Goal: Communication & Community: Answer question/provide support

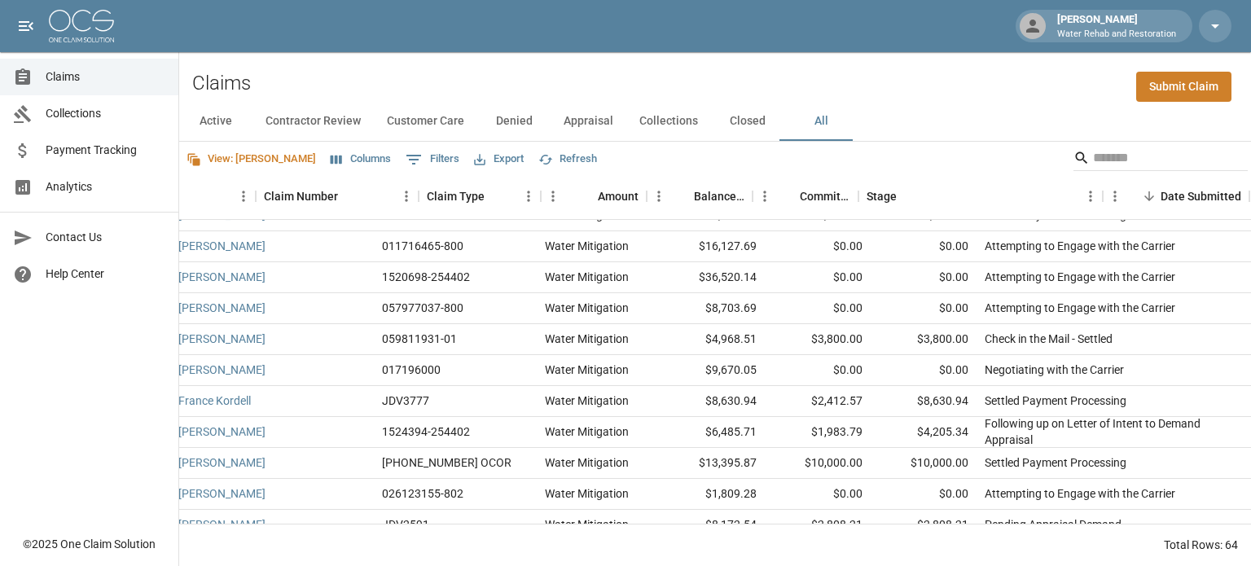
scroll to position [81, 0]
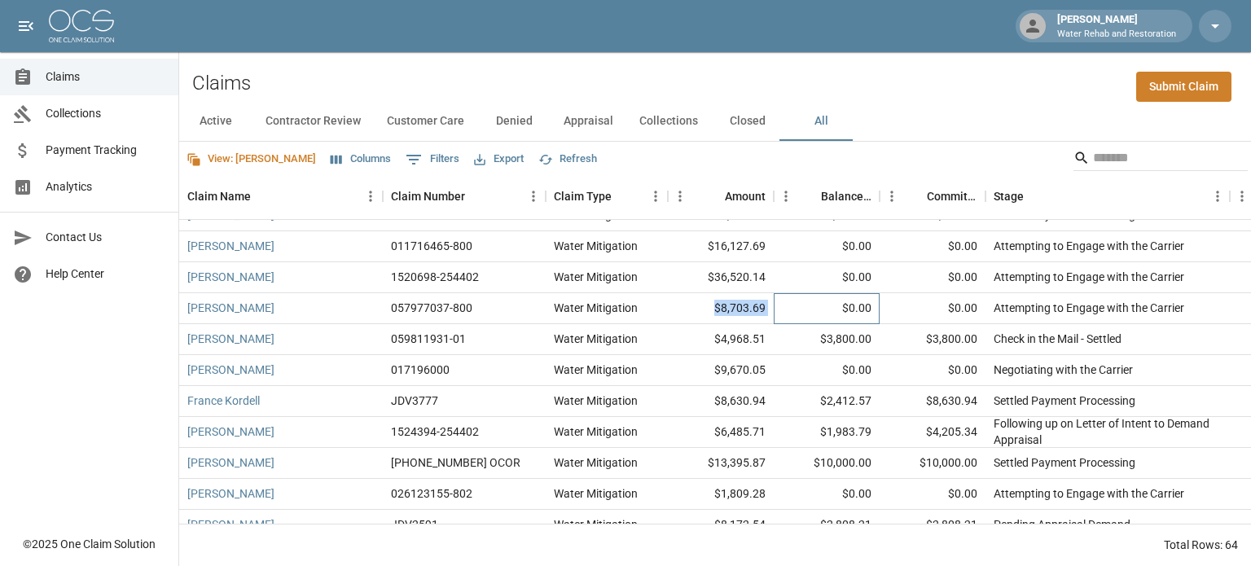
drag, startPoint x: 775, startPoint y: 315, endPoint x: 697, endPoint y: 311, distance: 77.5
click at [697, 311] on div "[PERSON_NAME] 057977037-800 Water Mitigation $8,703.69 $0.00 $0.00 Attempting t…" at bounding box center [993, 308] width 1629 height 31
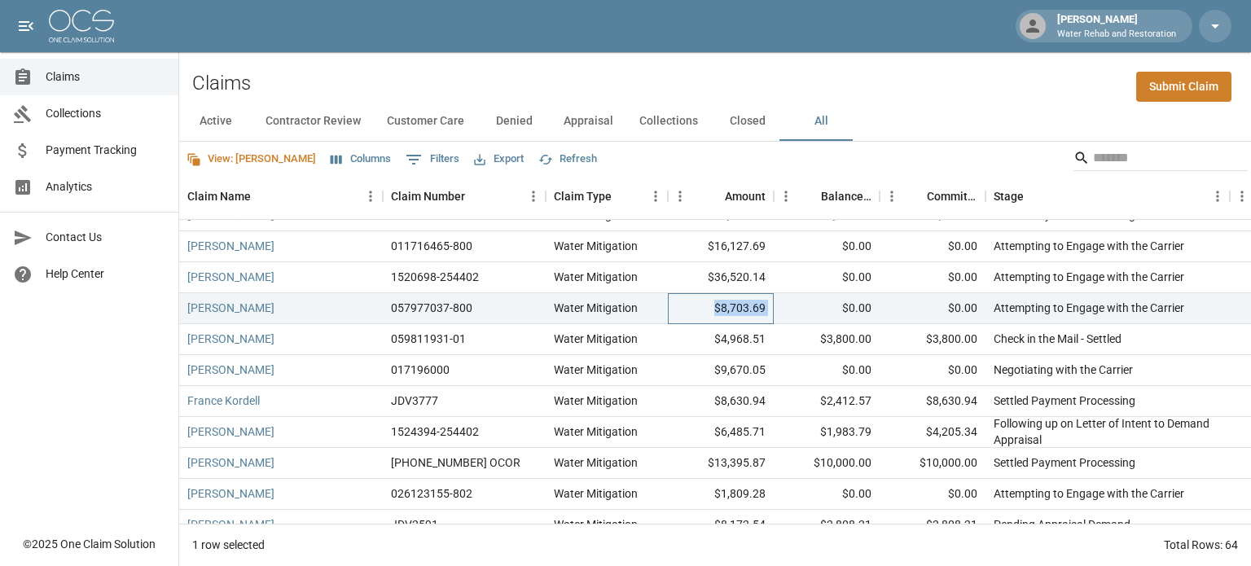
copy div "$8,703.69"
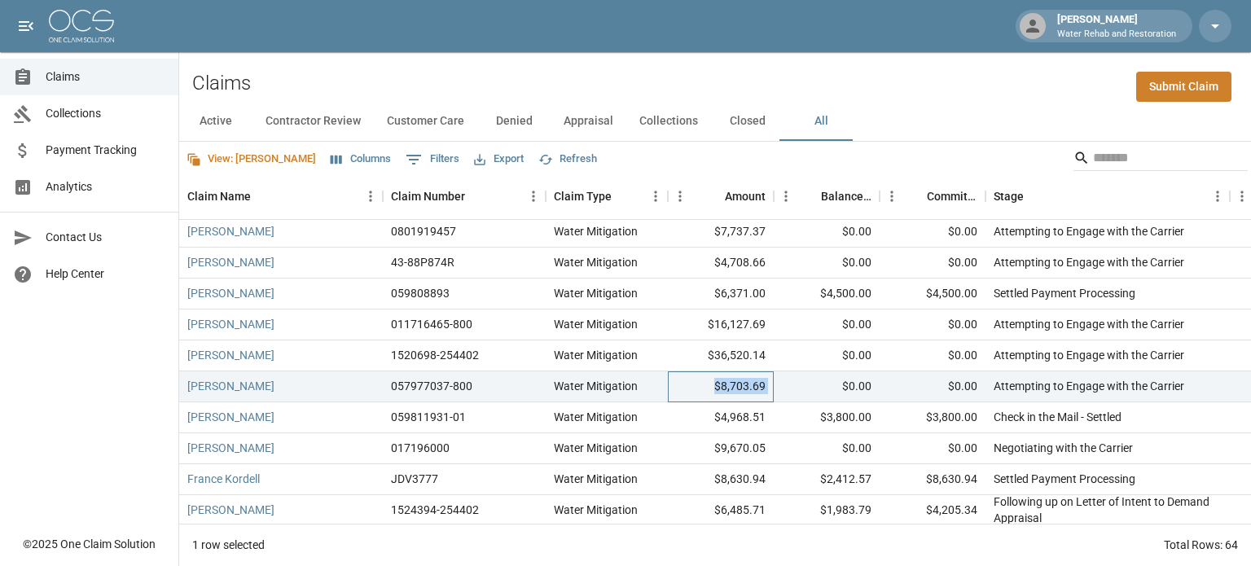
scroll to position [0, 0]
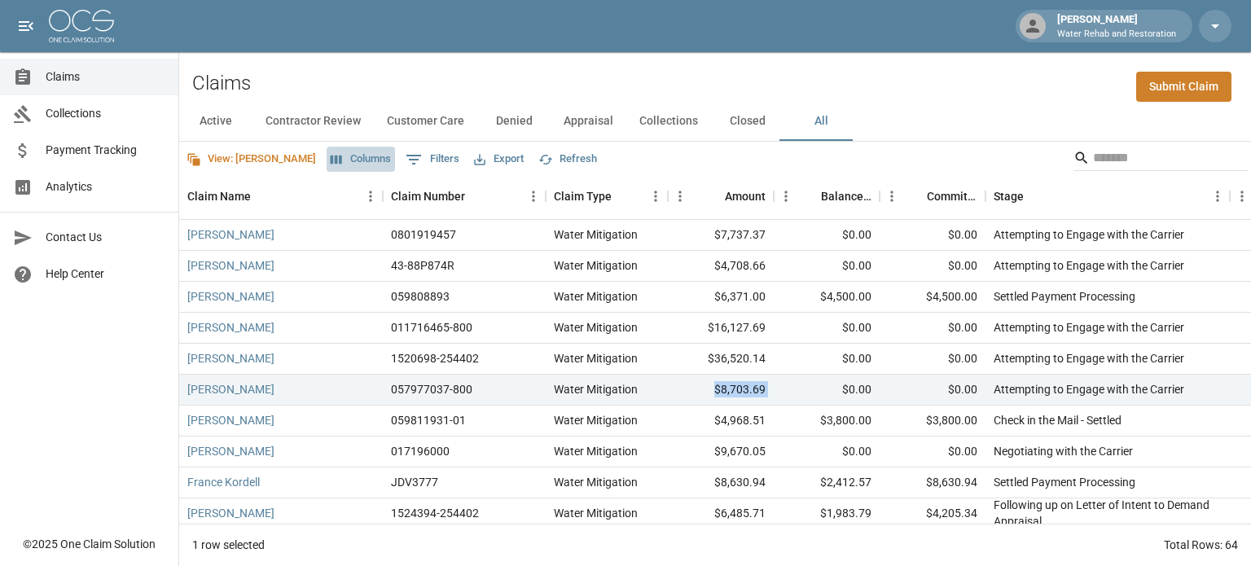
click at [327, 156] on button "Columns" at bounding box center [361, 159] width 68 height 25
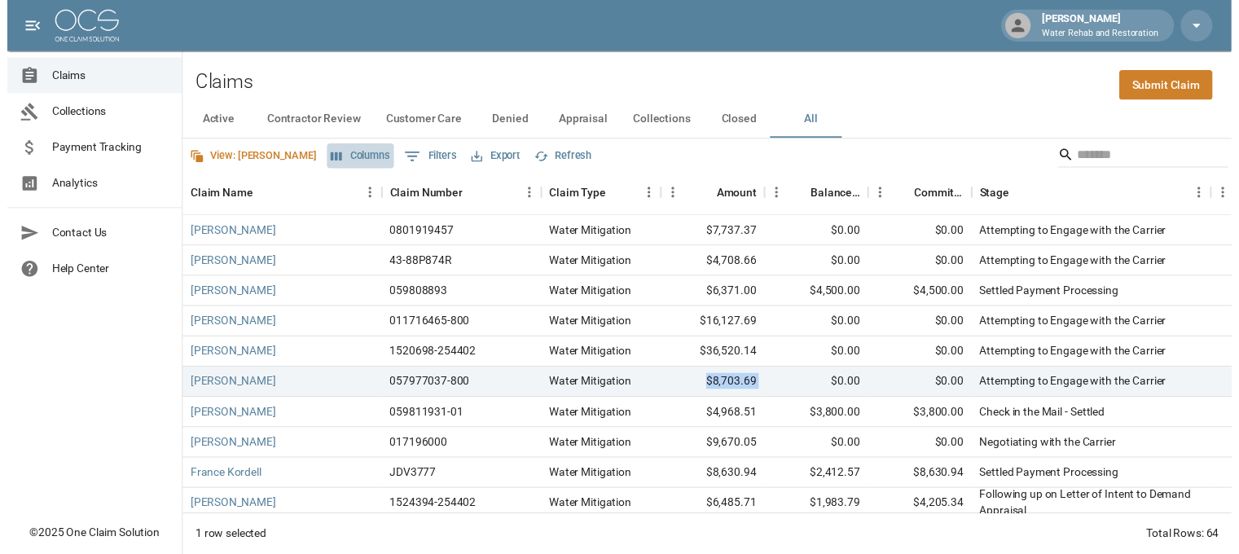
scroll to position [33, 0]
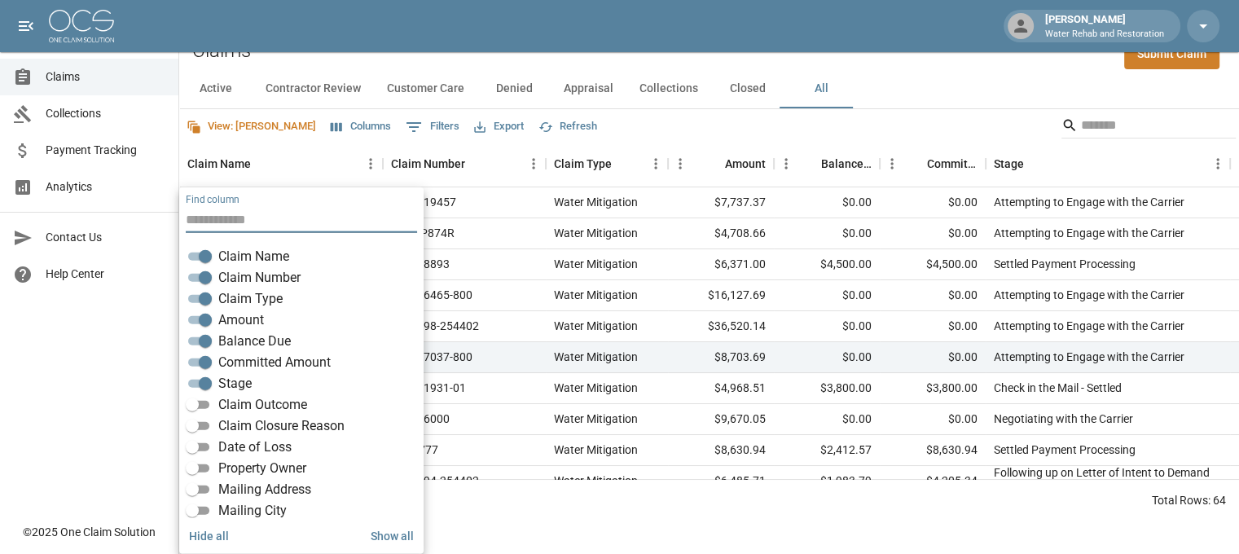
click at [570, 61] on div "Claims Submit Claim" at bounding box center [709, 45] width 1060 height 50
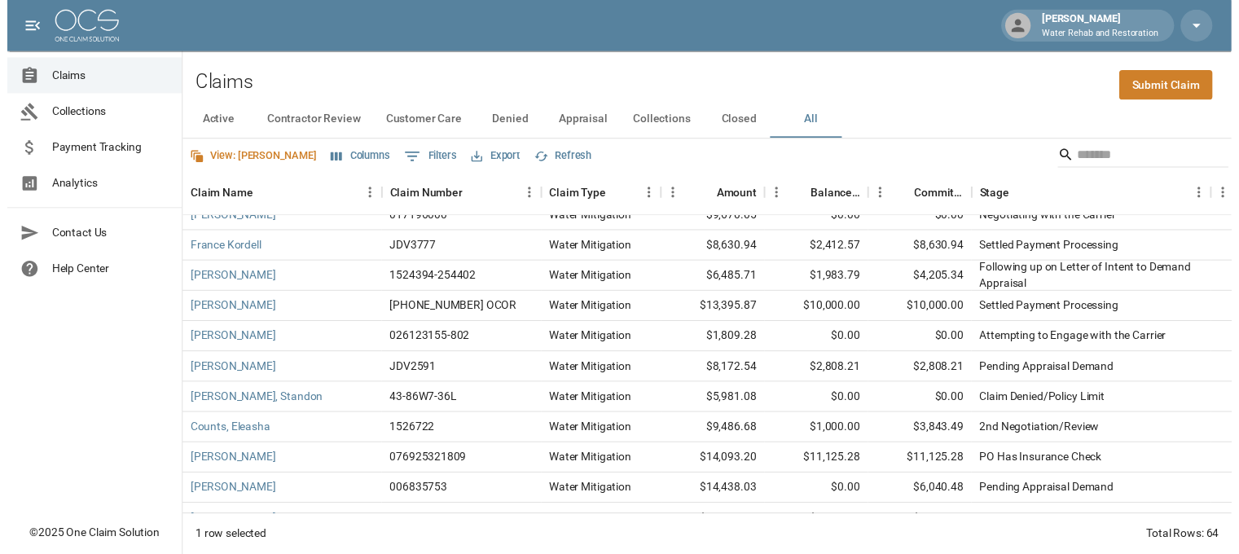
scroll to position [244, 0]
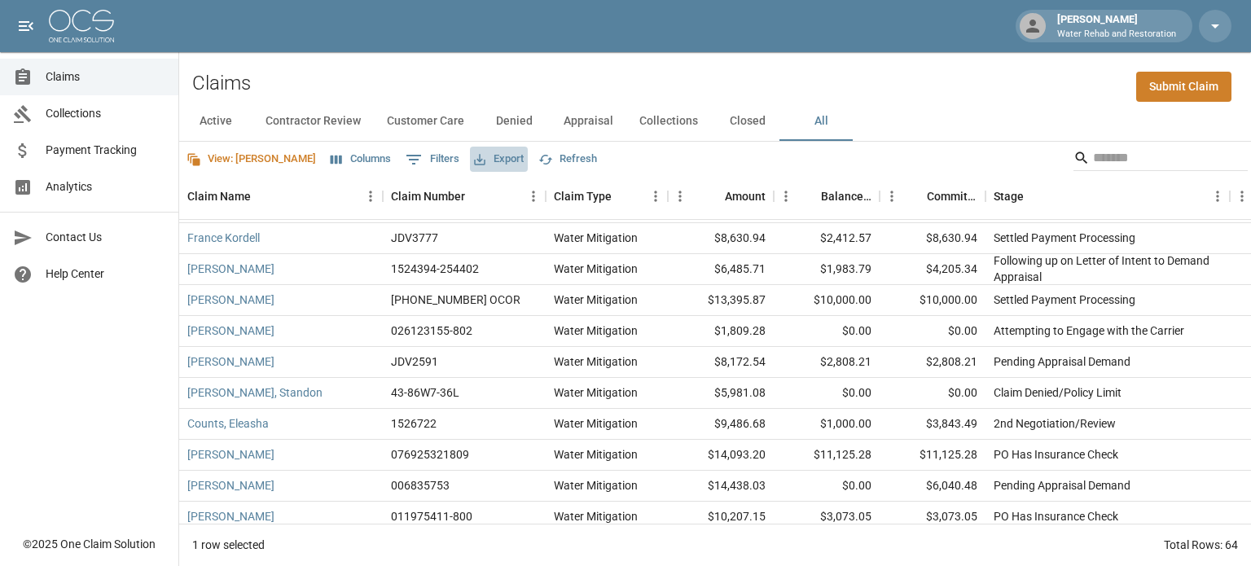
click at [472, 157] on icon "Export" at bounding box center [479, 159] width 15 height 15
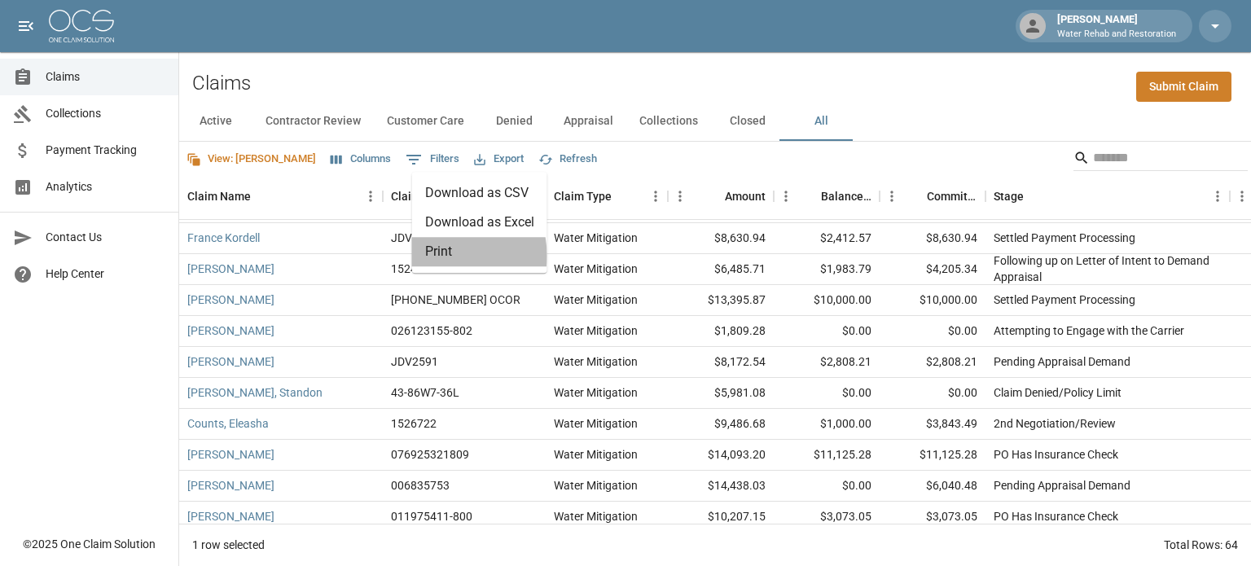
click at [433, 256] on li "Print" at bounding box center [479, 251] width 135 height 29
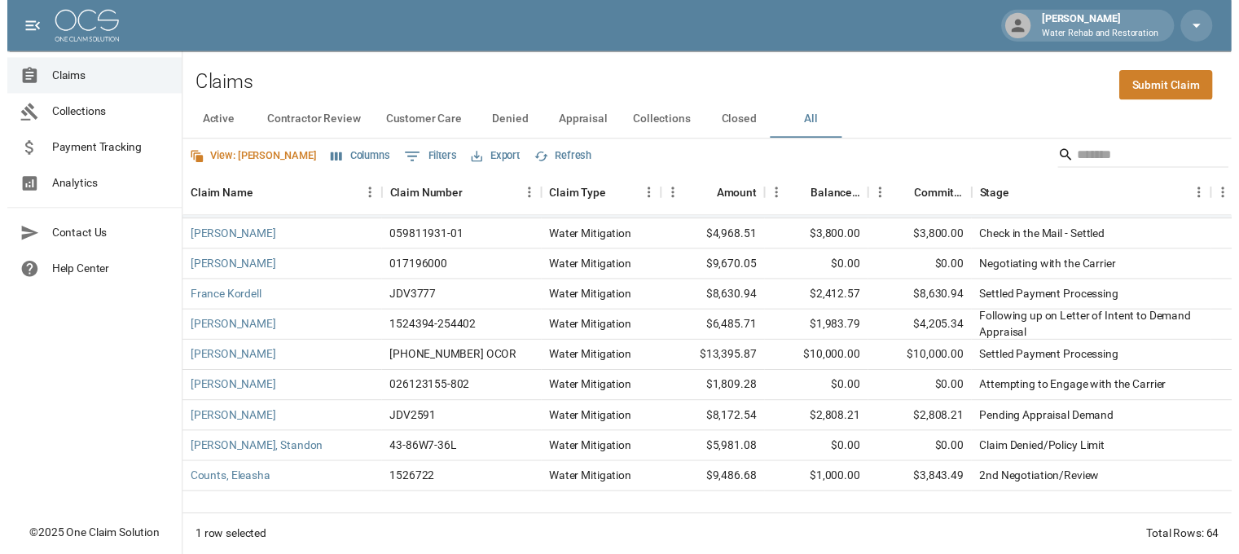
scroll to position [0, 0]
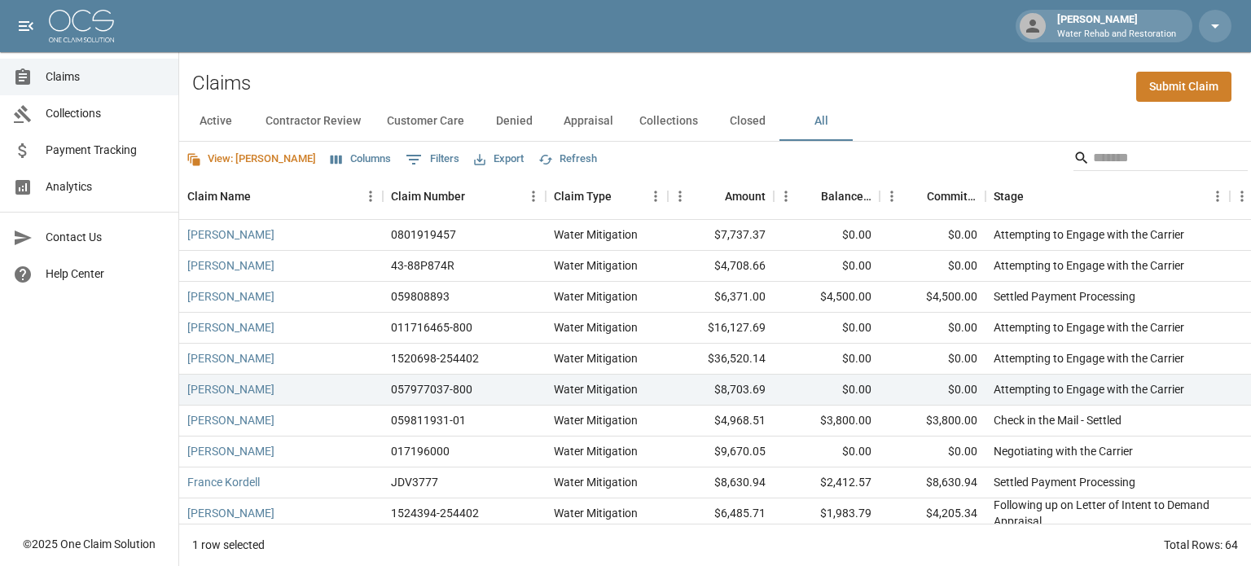
click at [1073, 150] on icon "Search" at bounding box center [1081, 158] width 16 height 16
click at [1117, 153] on input "Search" at bounding box center [1158, 158] width 130 height 26
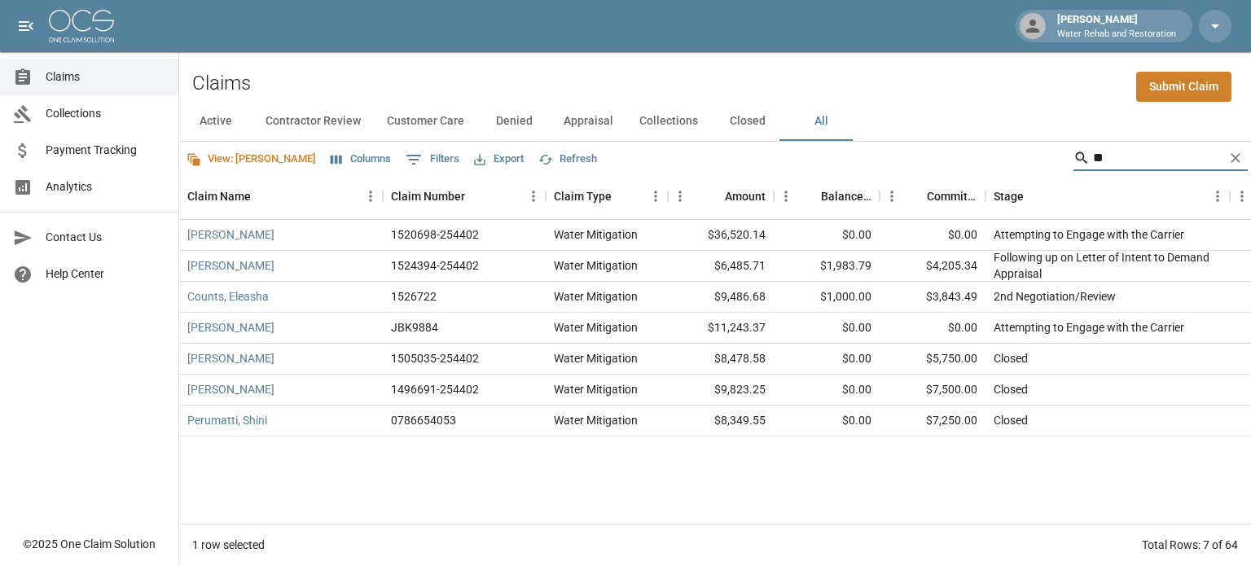
type input "**"
click at [218, 264] on link "[PERSON_NAME]" at bounding box center [230, 265] width 87 height 16
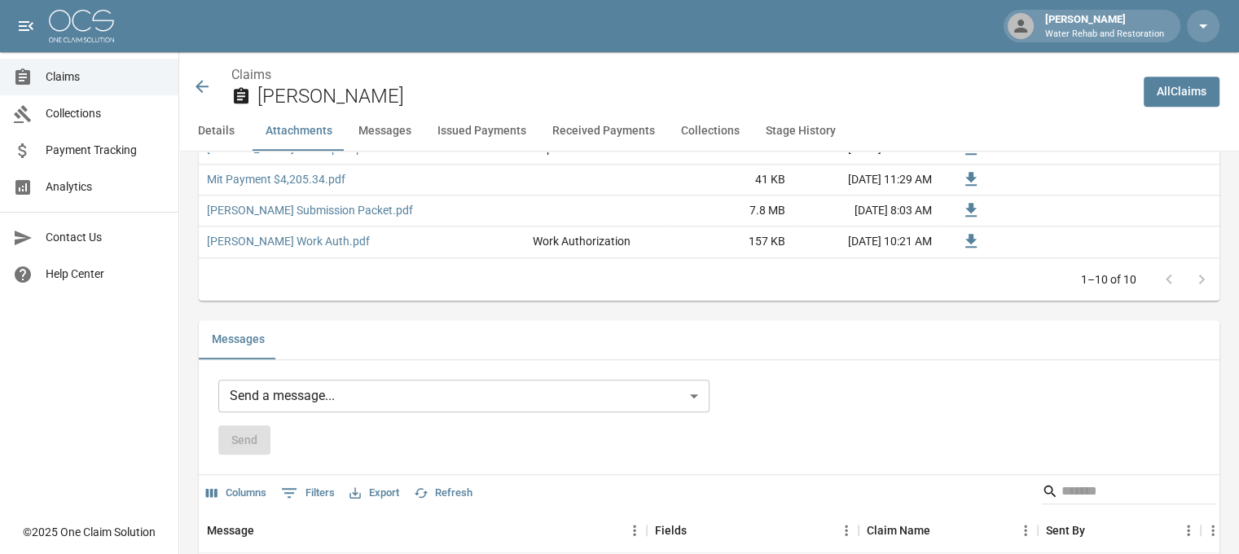
scroll to position [1222, 0]
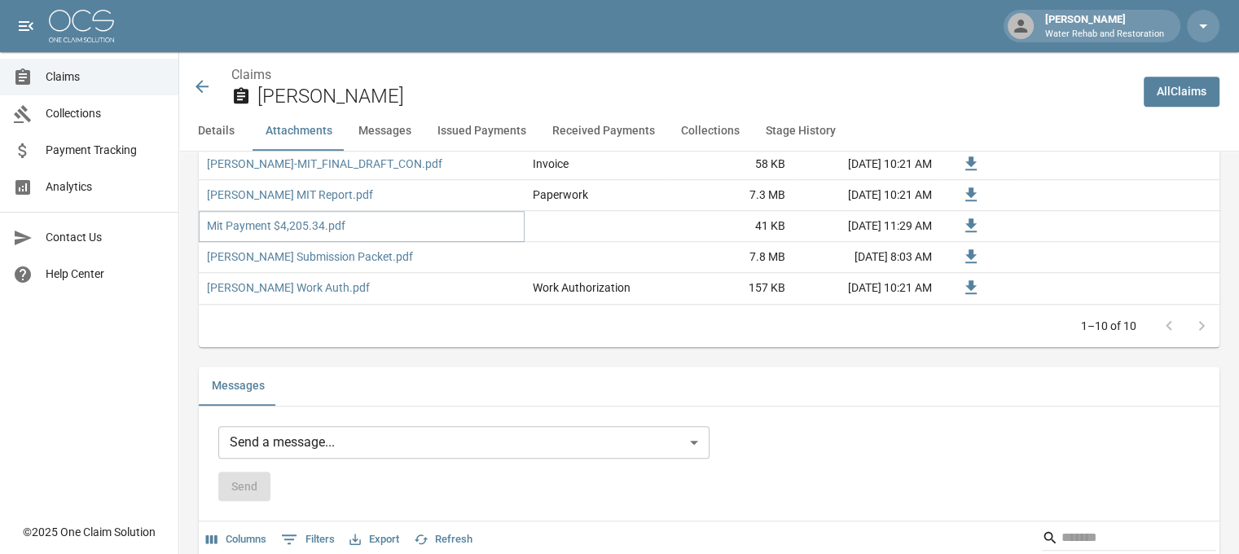
click at [291, 224] on link "Mit Payment $4,205.34.pdf" at bounding box center [276, 225] width 138 height 16
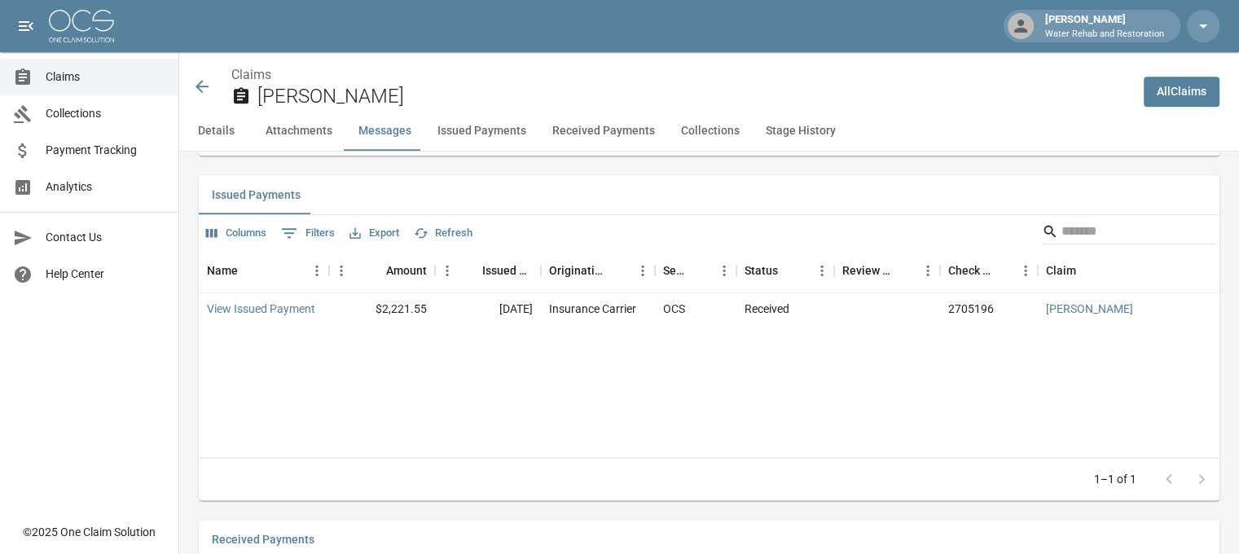
scroll to position [1873, 0]
click at [295, 303] on link "View Issued Payment" at bounding box center [261, 308] width 108 height 16
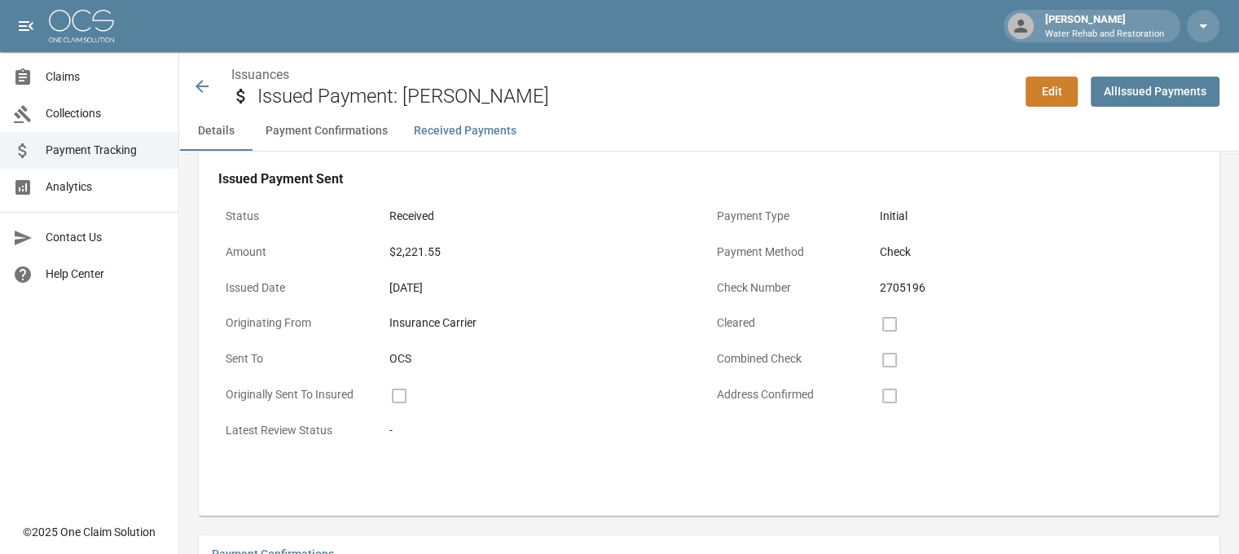
scroll to position [976, 0]
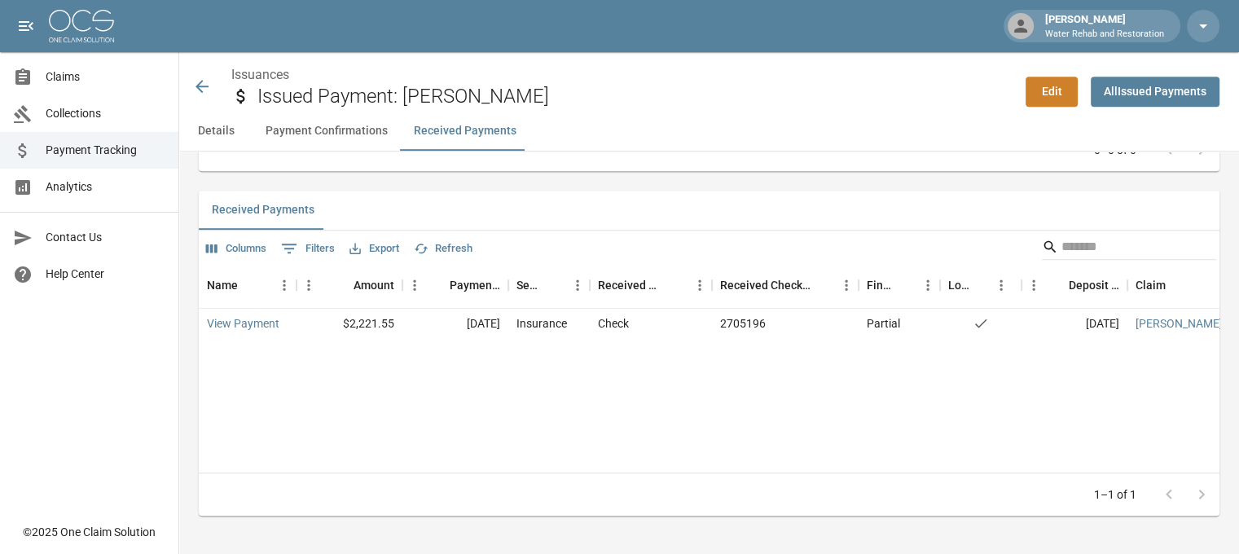
click at [204, 75] on div "Issuances Issued Payment: [PERSON_NAME]" at bounding box center [602, 86] width 820 height 43
click at [196, 84] on icon at bounding box center [202, 87] width 20 height 20
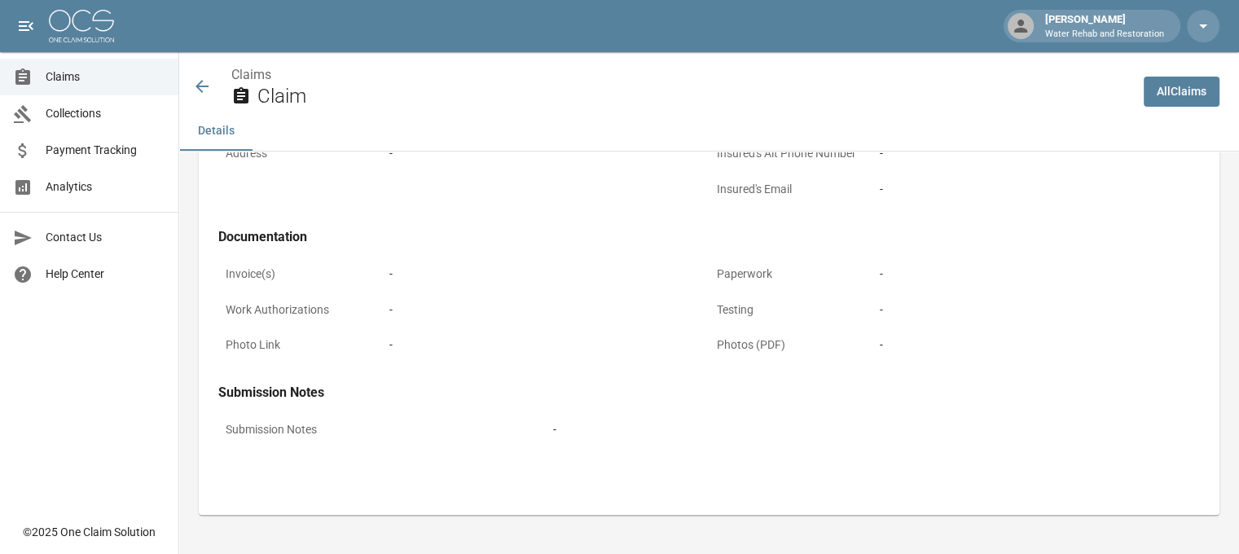
scroll to position [564, 0]
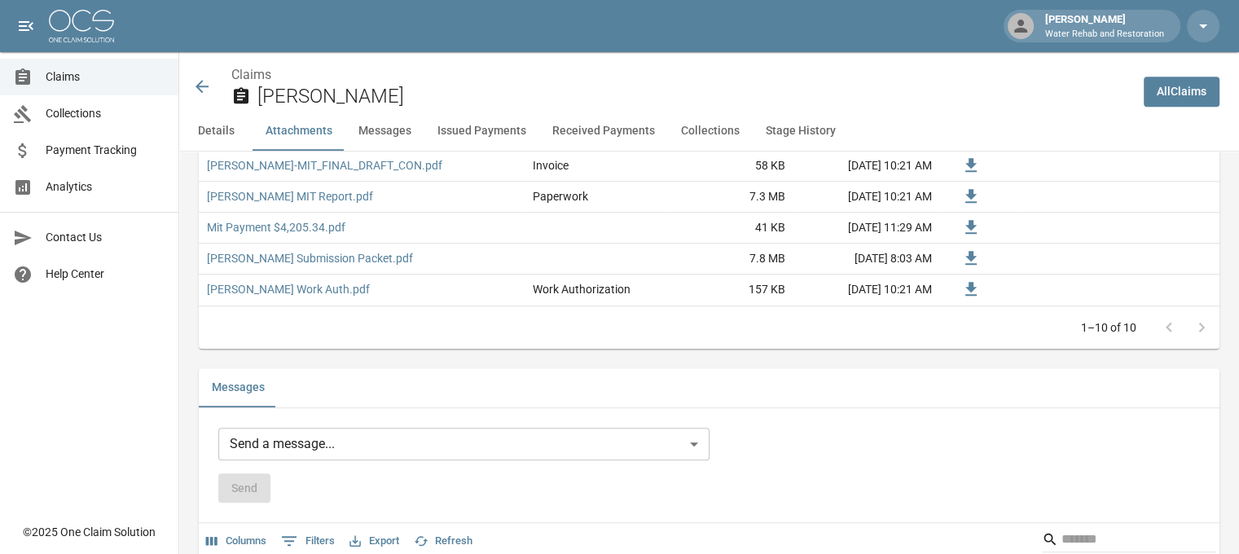
click at [400, 126] on button "Messages" at bounding box center [384, 131] width 79 height 39
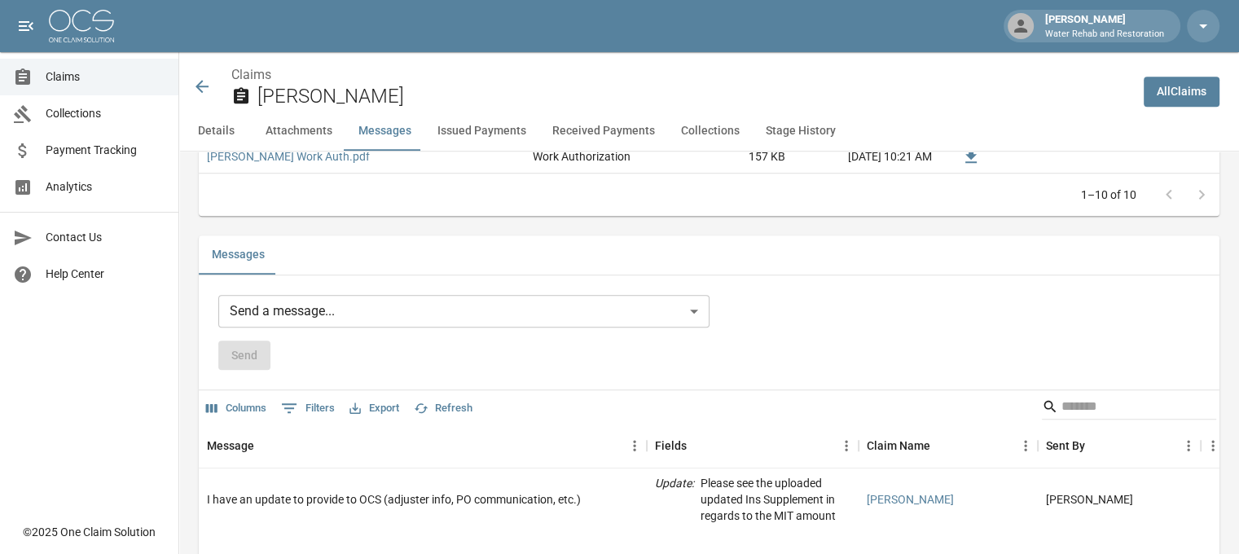
scroll to position [1385, 0]
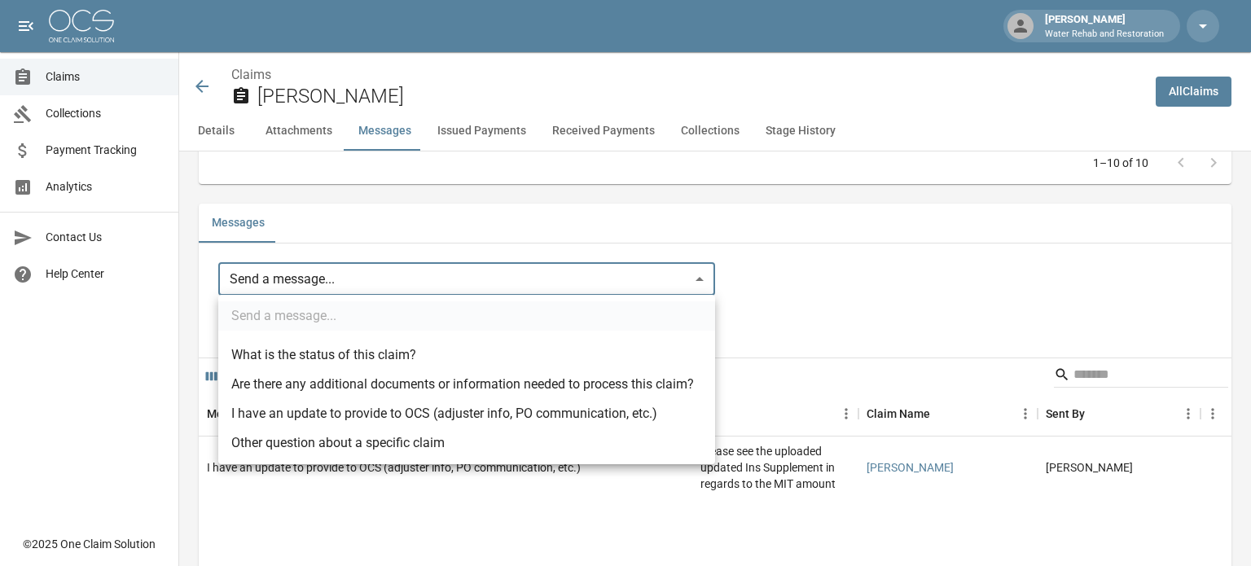
click at [401, 274] on body "[PERSON_NAME] W Water Rehab and Restoration Claims Collections Payment Tracking…" at bounding box center [625, 412] width 1251 height 3595
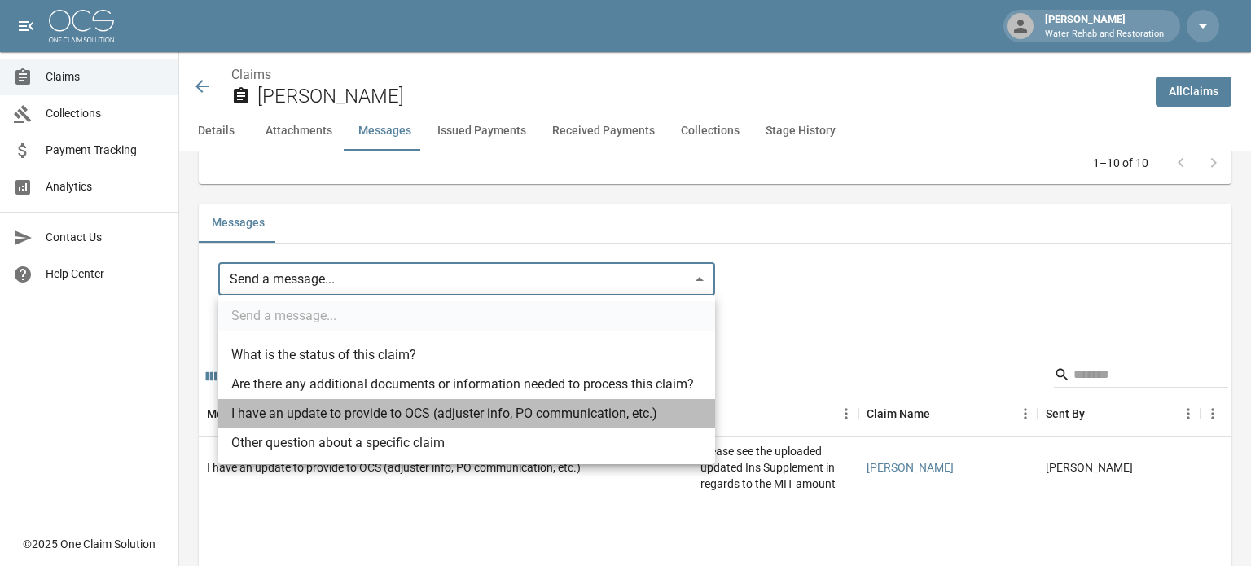
click at [378, 415] on li "I have an update to provide to OCS (adjuster info, PO communication, etc.)" at bounding box center [466, 413] width 497 height 29
type input "**********"
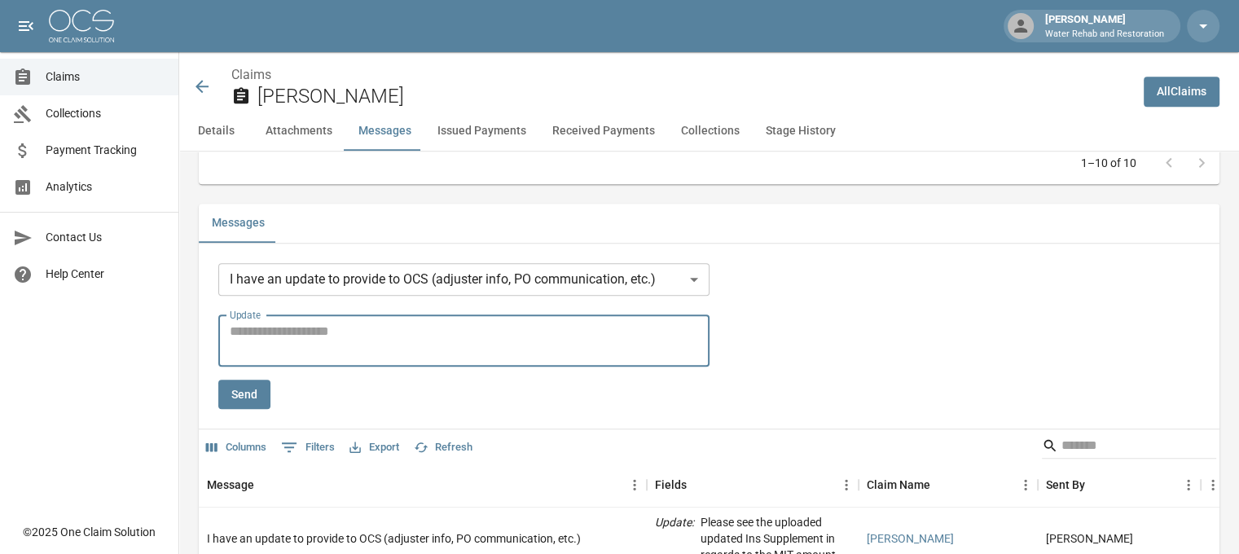
click at [384, 349] on textarea "Update" at bounding box center [464, 340] width 468 height 37
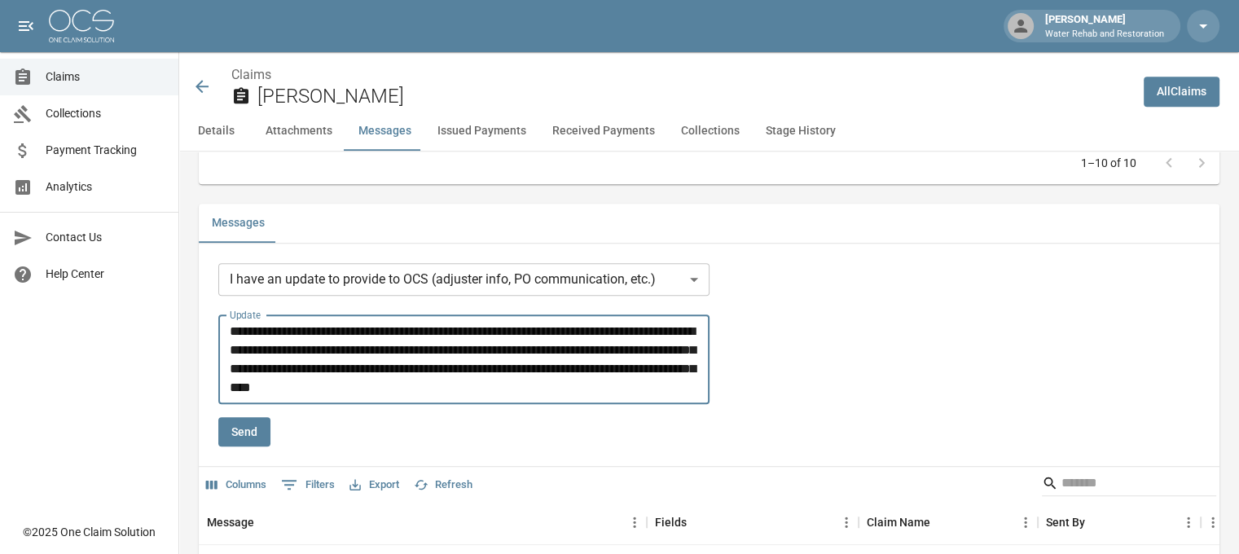
click at [393, 394] on textarea "**********" at bounding box center [467, 359] width 474 height 75
type textarea "**********"
click at [227, 426] on button "Send" at bounding box center [244, 432] width 52 height 30
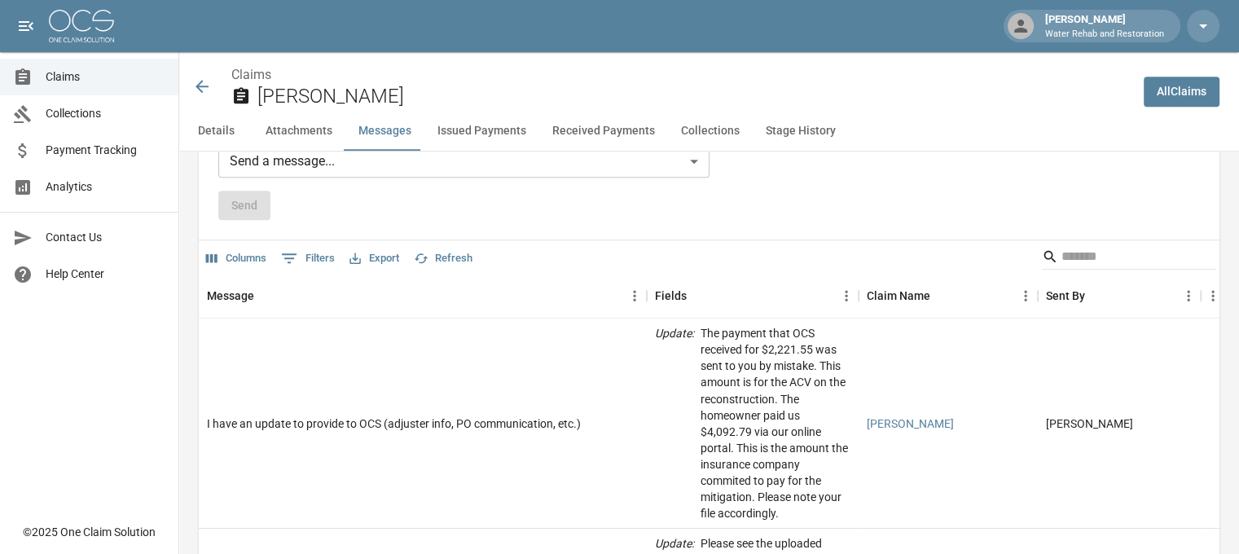
scroll to position [1466, 0]
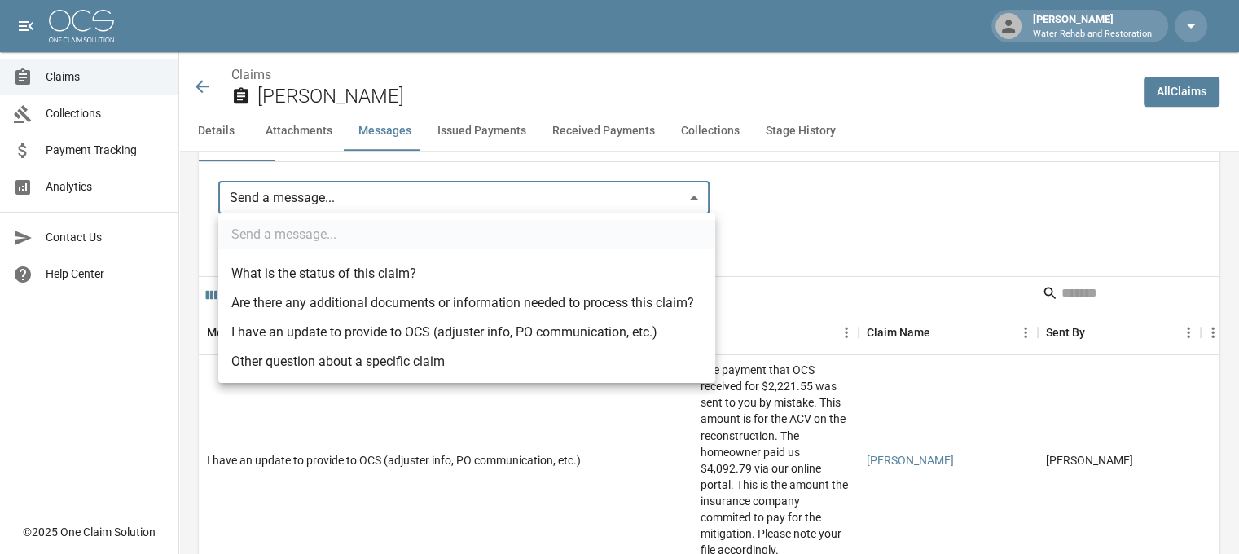
click at [404, 205] on body "[PERSON_NAME] W Water Rehab and Restoration Claims Collections Payment Tracking…" at bounding box center [619, 385] width 1239 height 3703
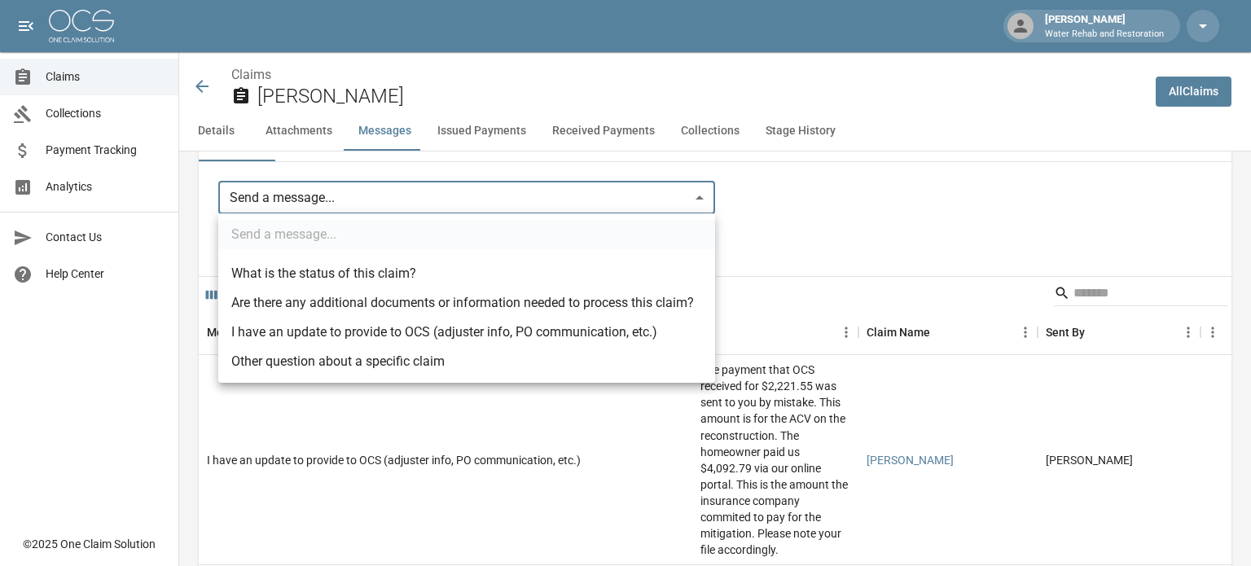
click at [384, 335] on li "I have an update to provide to OCS (adjuster info, PO communication, etc.)" at bounding box center [466, 332] width 497 height 29
type input "**********"
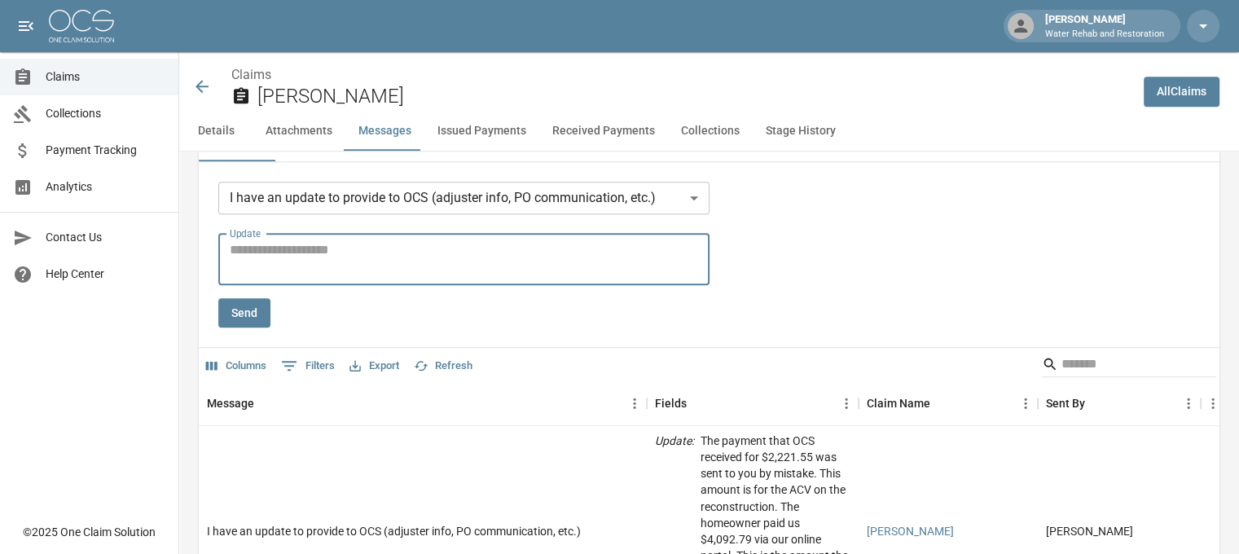
click at [391, 259] on textarea "Update" at bounding box center [464, 258] width 468 height 37
type textarea "*"
